Goal: Task Accomplishment & Management: Use online tool/utility

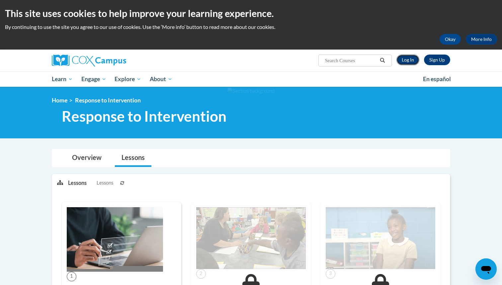
click at [412, 63] on link "Log In" at bounding box center [407, 59] width 23 height 11
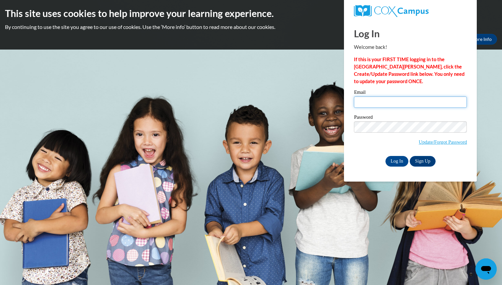
click at [368, 98] on input "Email" at bounding box center [410, 101] width 113 height 11
type input "sachan3838@ung.edu"
click at [398, 159] on input "Log In" at bounding box center [396, 161] width 23 height 11
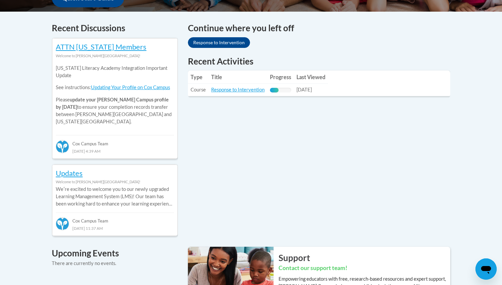
scroll to position [270, 0]
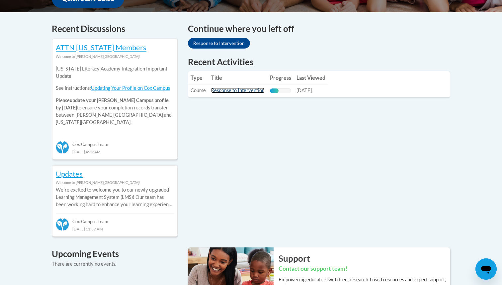
click at [247, 90] on link "Response to Intervention" at bounding box center [237, 90] width 53 height 6
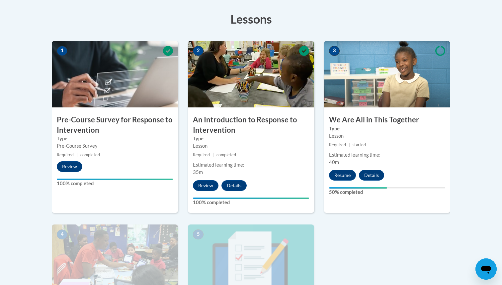
scroll to position [196, 0]
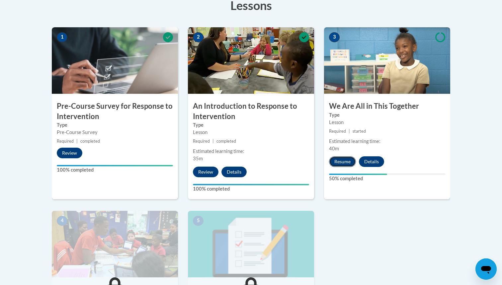
click at [340, 163] on button "Resume" at bounding box center [342, 161] width 27 height 11
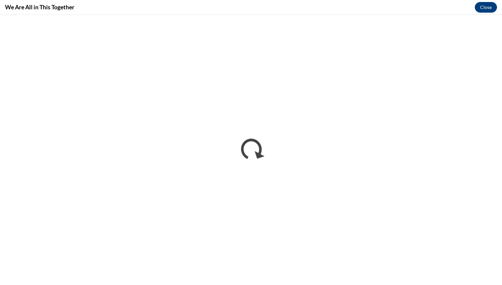
scroll to position [0, 0]
